Goal: Communication & Community: Connect with others

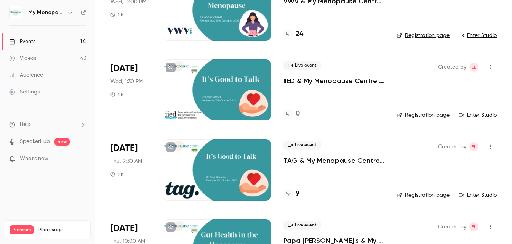
scroll to position [229, 0]
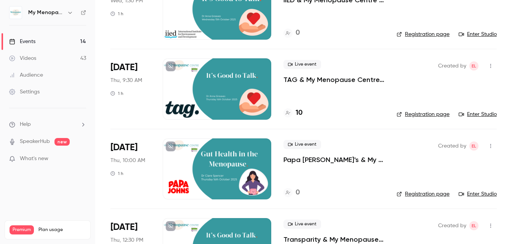
scroll to position [333, 0]
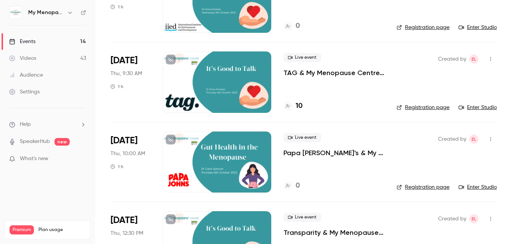
click at [492, 58] on icon "button" at bounding box center [490, 58] width 6 height 5
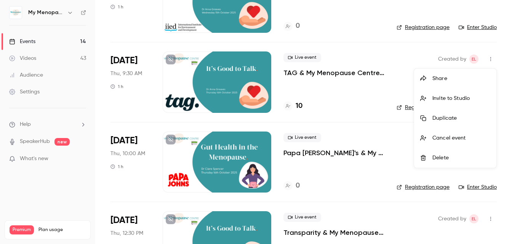
click at [449, 98] on div "Invite to Studio" at bounding box center [461, 98] width 58 height 8
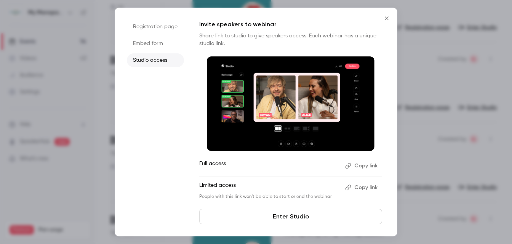
click at [364, 164] on button "Copy link" at bounding box center [362, 166] width 40 height 12
click at [387, 17] on icon "Close" at bounding box center [386, 18] width 9 height 6
